Goal: Find specific fact: Find specific fact

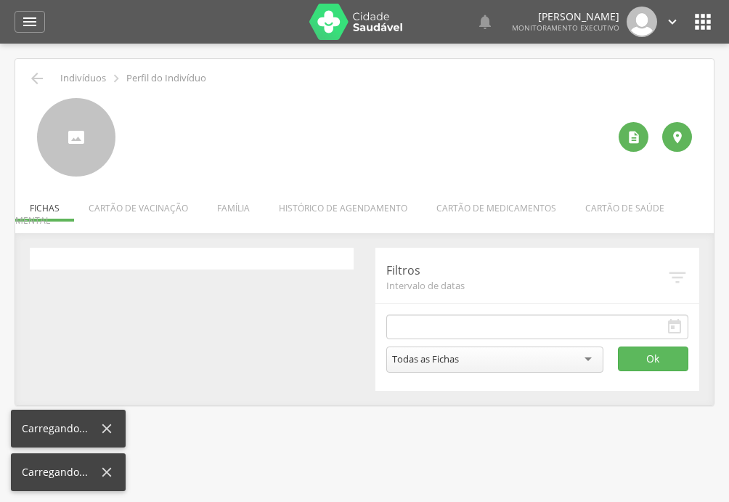
type input "**********"
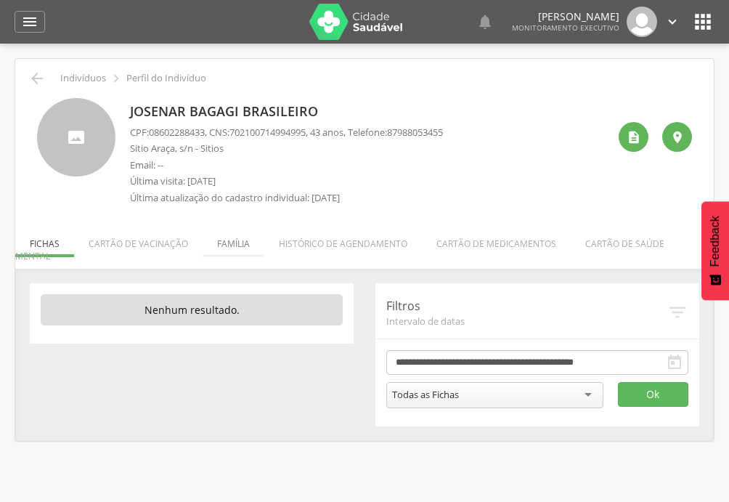
click at [233, 245] on li "Família" at bounding box center [234, 240] width 62 height 34
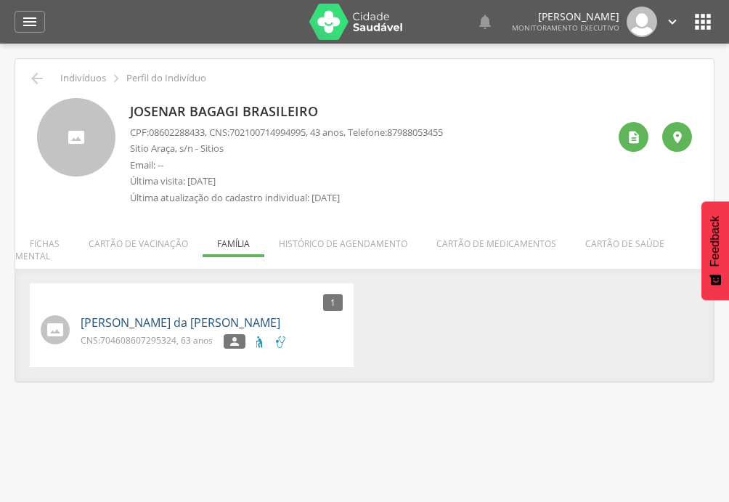
drag, startPoint x: 187, startPoint y: 282, endPoint x: 152, endPoint y: 315, distance: 47.8
drag, startPoint x: 152, startPoint y: 315, endPoint x: 140, endPoint y: 317, distance: 12.4
click at [503, 306] on div "1 Nenhum outro membro da família cadastrado. [PERSON_NAME] da Conceiçao de Sous…" at bounding box center [364, 324] width 691 height 83
click at [597, 301] on div "1 Nenhum outro membro da família cadastrado. [PERSON_NAME] da Conceiçao de Sous…" at bounding box center [364, 324] width 691 height 83
click at [134, 245] on li "Cartão de vacinação" at bounding box center [138, 240] width 128 height 34
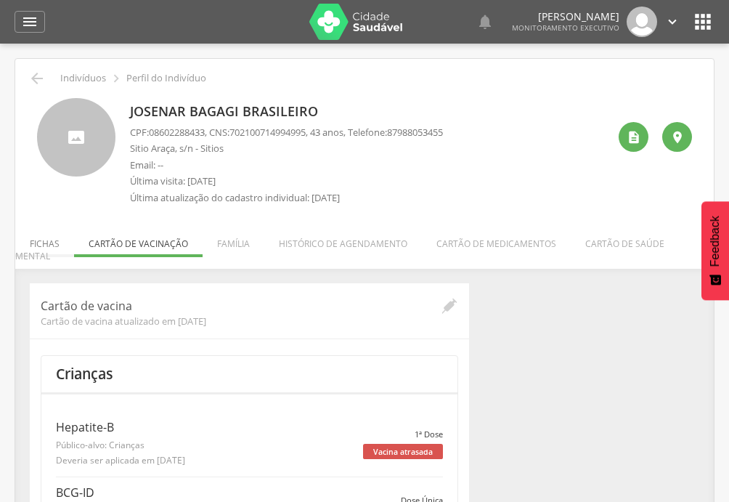
click at [50, 242] on li "Fichas" at bounding box center [44, 240] width 59 height 34
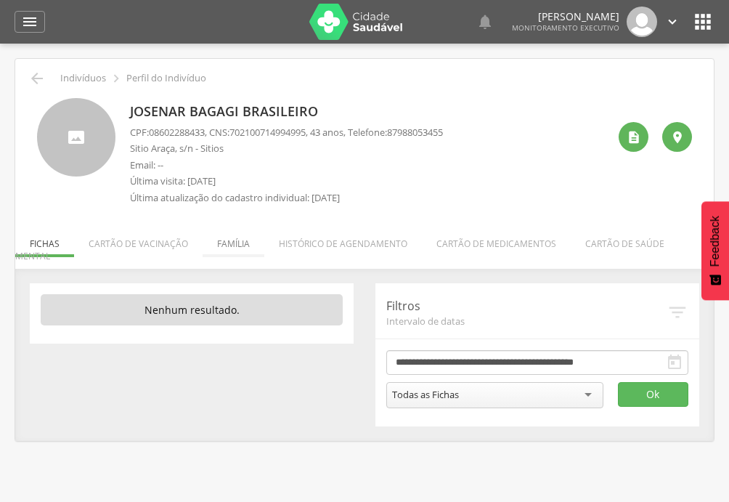
click at [232, 238] on li "Família" at bounding box center [234, 240] width 62 height 34
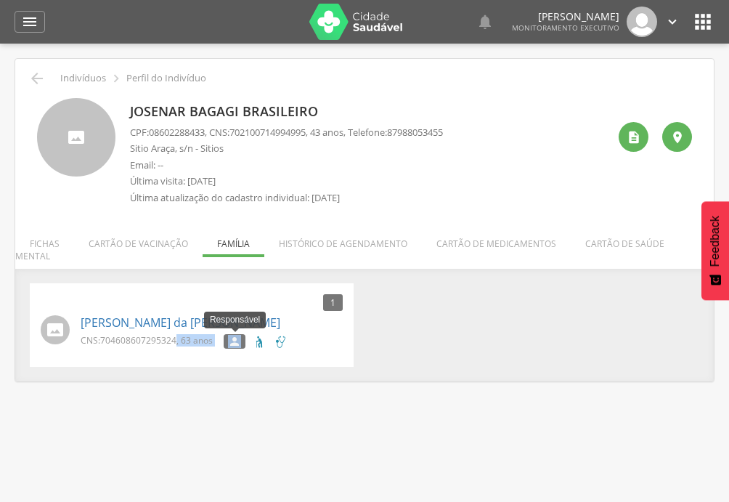
drag, startPoint x: 175, startPoint y: 326, endPoint x: 266, endPoint y: 333, distance: 91.0
click at [248, 334] on div "CNS: 704608607295324 , 63 anos  Responsável" at bounding box center [212, 343] width 262 height 18
click at [301, 334] on div "CNS: 704608607295324 , 63 anos " at bounding box center [212, 343] width 262 height 18
click at [491, 170] on div "Josenar Bagagi Brasileiro CPF: 08602288433 , CNS: [PHONE_NUMBER] , 43 anos, Tel…" at bounding box center [369, 155] width 478 height 114
drag, startPoint x: 152, startPoint y: 135, endPoint x: 211, endPoint y: 134, distance: 58.1
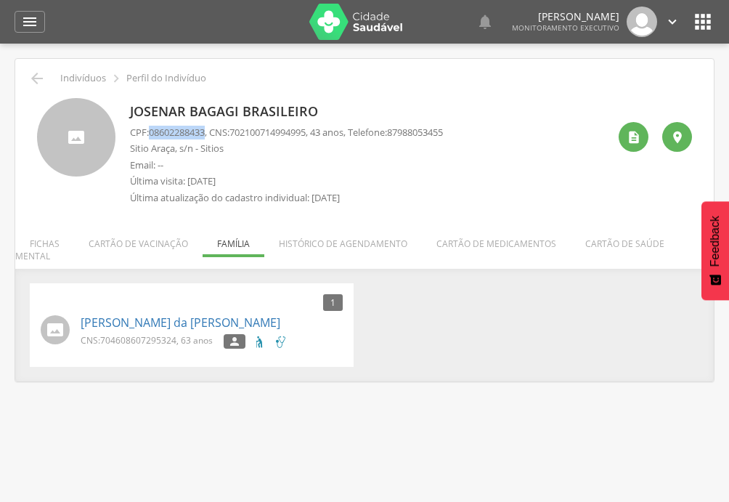
click at [205, 134] on span "08602288433" at bounding box center [177, 132] width 56 height 13
copy span "08602288433"
click at [382, 91] on div "Josenar Bagagi Brasileiro CPF: 08602288433 , CNS: [PHONE_NUMBER] , 43 anos, Tel…" at bounding box center [364, 149] width 677 height 125
